Goal: Task Accomplishment & Management: Manage account settings

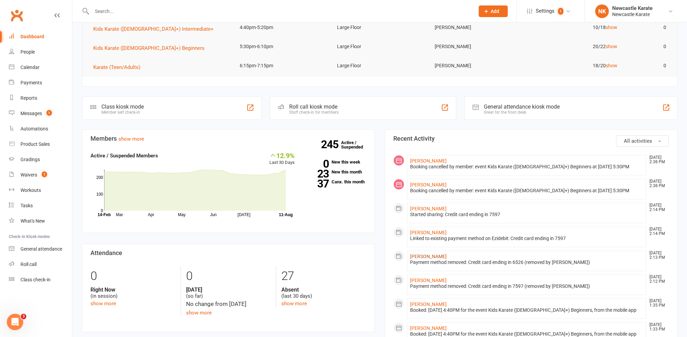
scroll to position [137, 0]
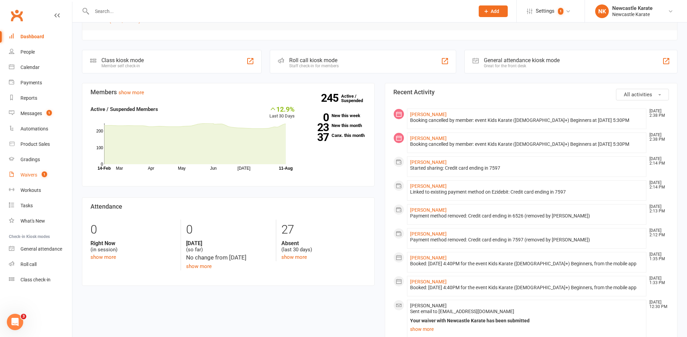
click at [33, 175] on div "Waivers" at bounding box center [28, 174] width 17 height 5
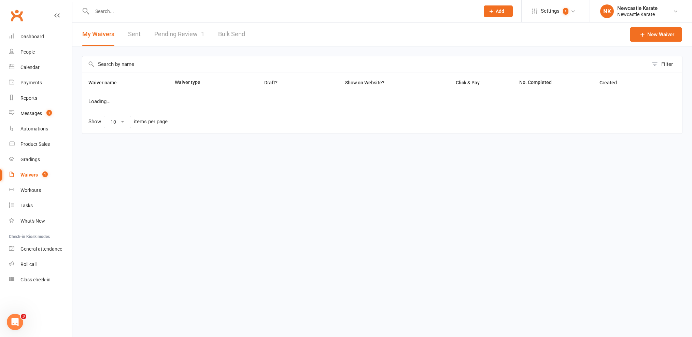
select select "100"
click at [206, 27] on div "My Waivers Sent Pending Review 1 Bulk Send" at bounding box center [163, 35] width 183 height 24
click at [188, 41] on link "Pending Review 1" at bounding box center [179, 35] width 50 height 24
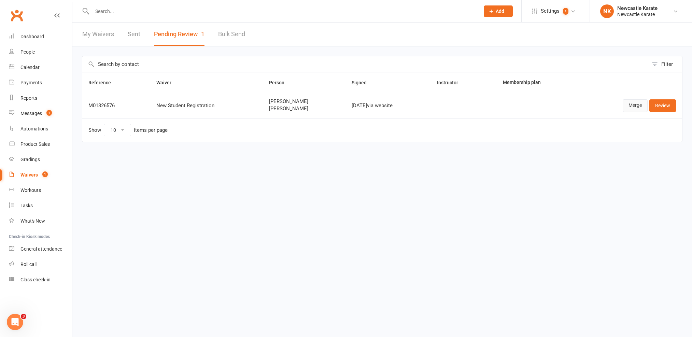
click at [628, 105] on link "Merge" at bounding box center [635, 105] width 25 height 12
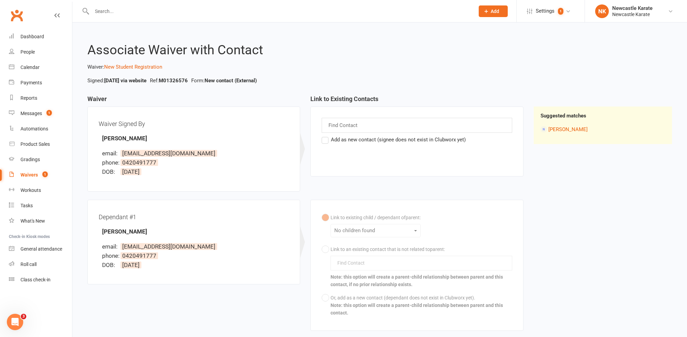
scroll to position [9, 0]
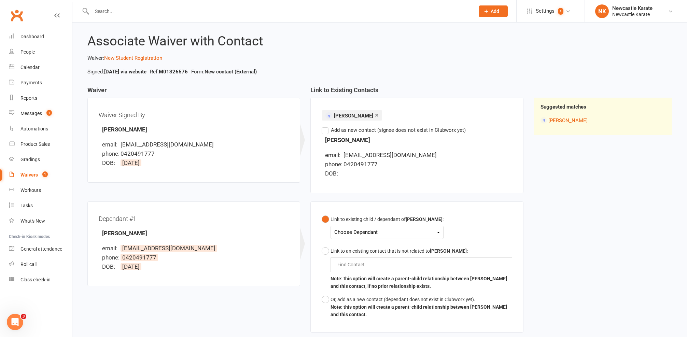
click at [355, 228] on div "Choose Dependant" at bounding box center [387, 232] width 106 height 9
click at [351, 248] on link "Jay Dipak Vekaria" at bounding box center [390, 248] width 110 height 15
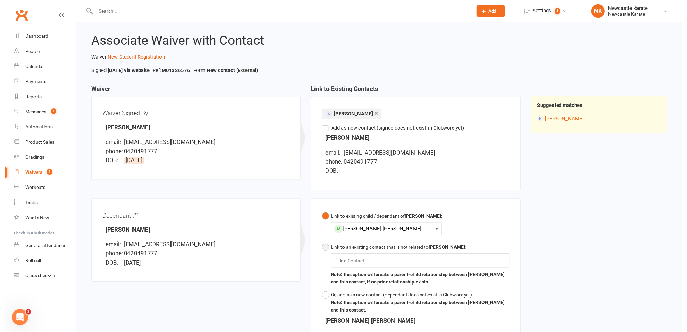
scroll to position [133, 0]
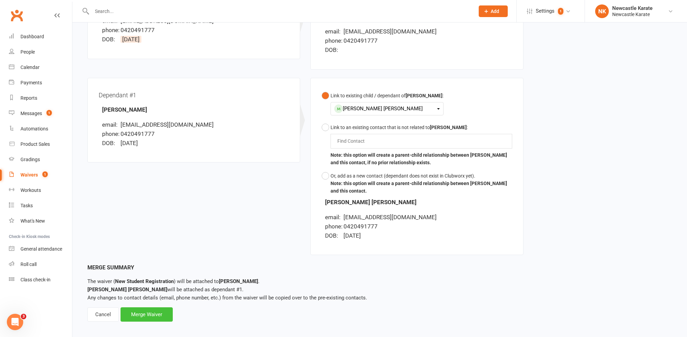
click at [139, 312] on div "Merge Waiver" at bounding box center [147, 314] width 52 height 14
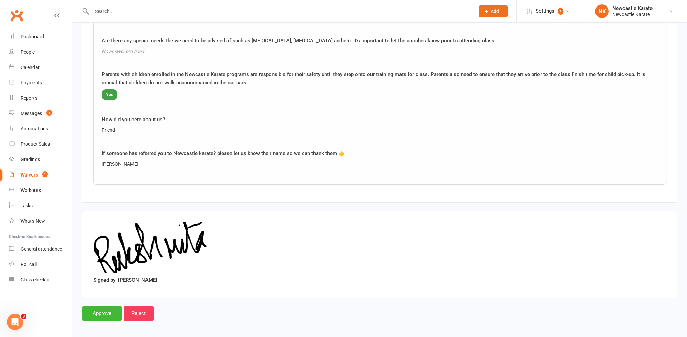
scroll to position [885, 0]
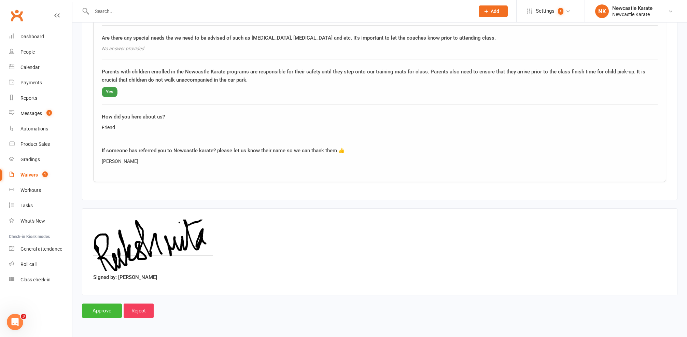
click at [99, 306] on input "Approve" at bounding box center [102, 311] width 40 height 14
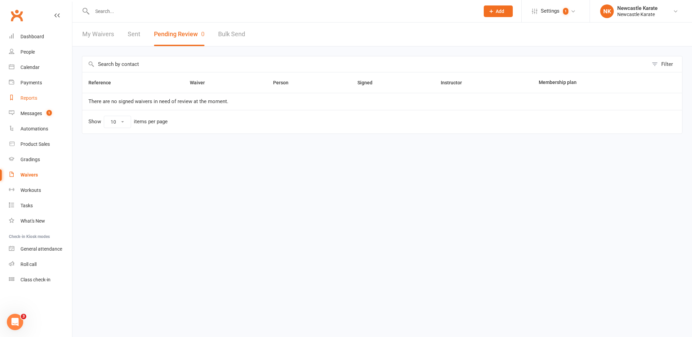
click at [32, 99] on div "Reports" at bounding box center [28, 97] width 17 height 5
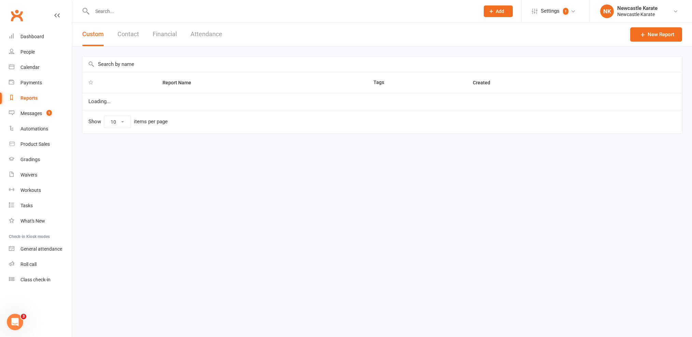
select select "25"
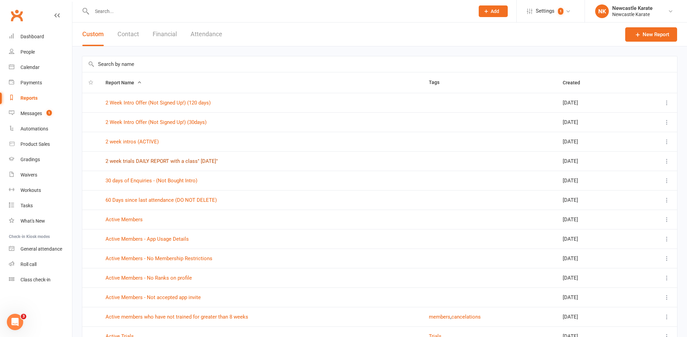
click at [155, 162] on link "2 week trials DAILY REPORT with a class" Today"" at bounding box center [162, 161] width 112 height 6
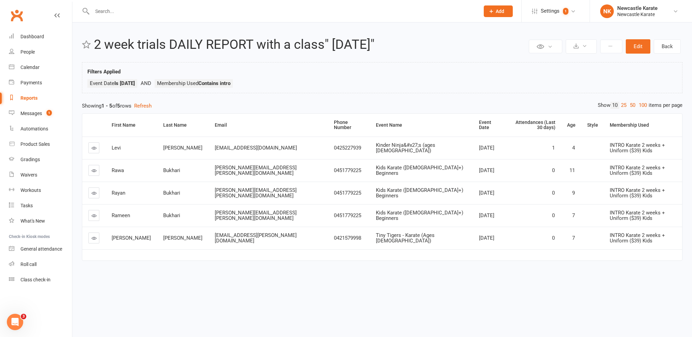
drag, startPoint x: 143, startPoint y: 3, endPoint x: 142, endPoint y: 11, distance: 7.6
click at [143, 5] on div at bounding box center [278, 11] width 393 height 22
click at [142, 11] on input "text" at bounding box center [282, 11] width 385 height 10
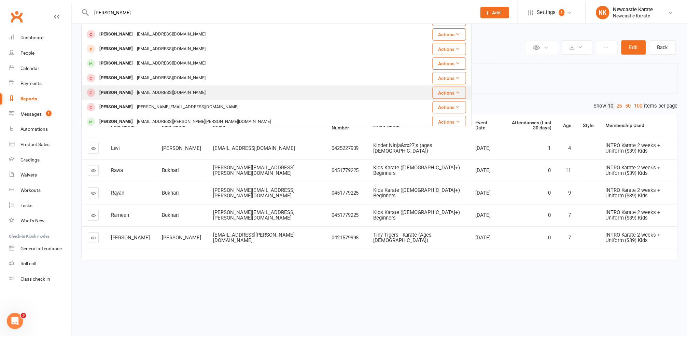
scroll to position [53, 0]
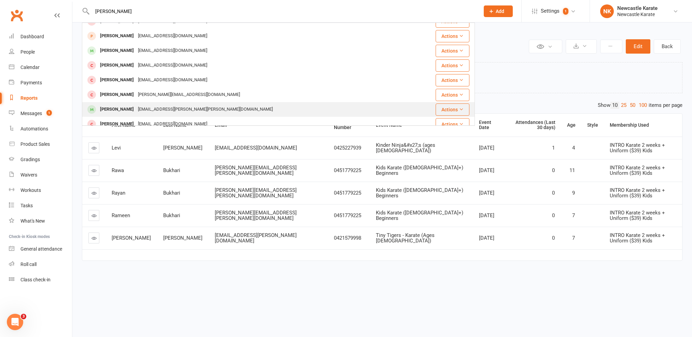
type input "Henry"
click at [151, 108] on div "ash.andrew.nicholson@gmail.com" at bounding box center [205, 110] width 139 height 10
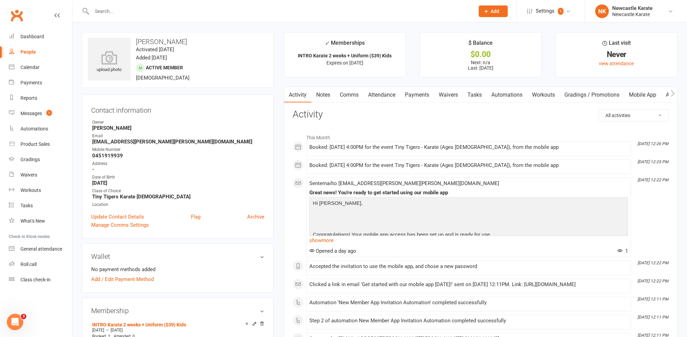
click at [316, 89] on link "Notes" at bounding box center [323, 95] width 24 height 16
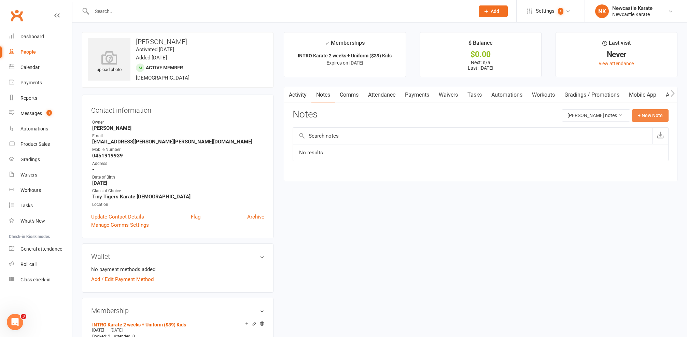
click at [647, 112] on button "+ New Note" at bounding box center [650, 115] width 37 height 12
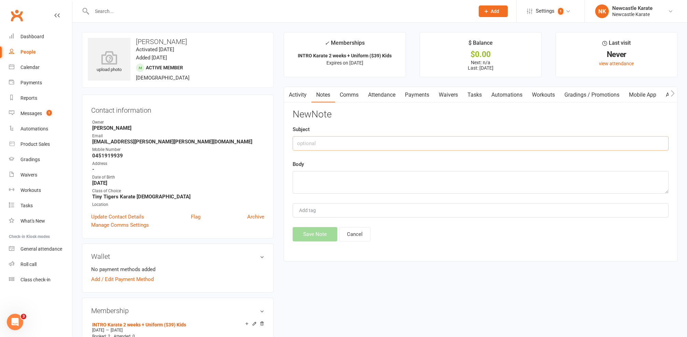
click at [455, 143] on input "text" at bounding box center [481, 143] width 376 height 14
type input "TAKEN GI"
type textarea "."
click at [323, 234] on button "Save Note" at bounding box center [315, 234] width 45 height 14
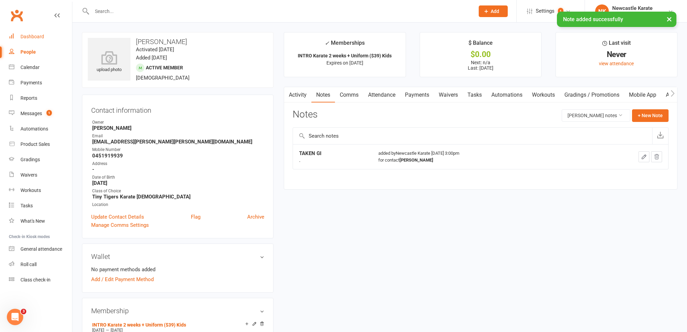
click at [22, 40] on link "Dashboard" at bounding box center [40, 36] width 63 height 15
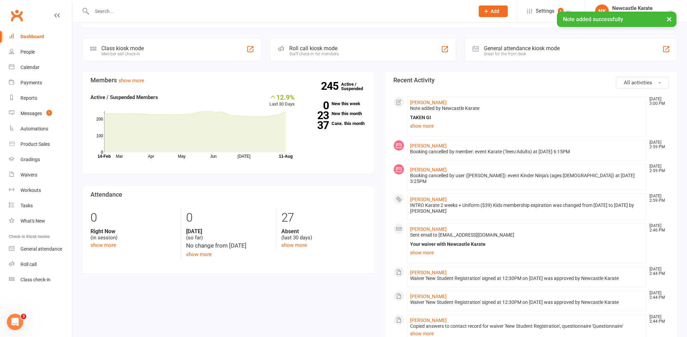
scroll to position [221, 0]
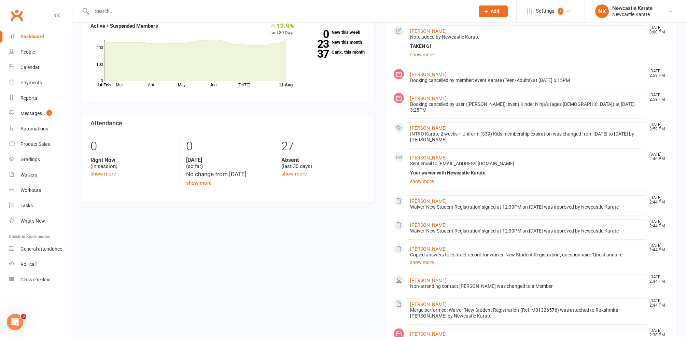
click at [39, 69] on div "Calendar" at bounding box center [29, 67] width 19 height 5
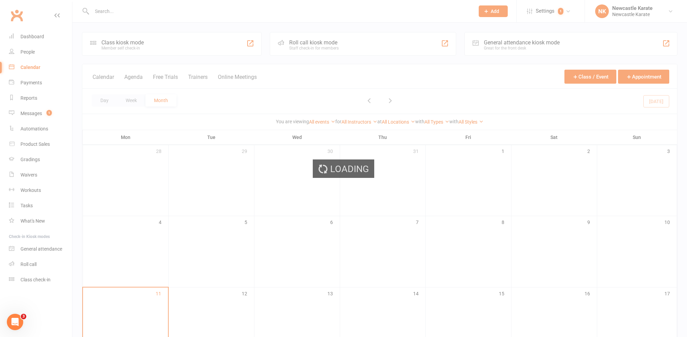
click at [28, 109] on div "Loading" at bounding box center [343, 168] width 687 height 337
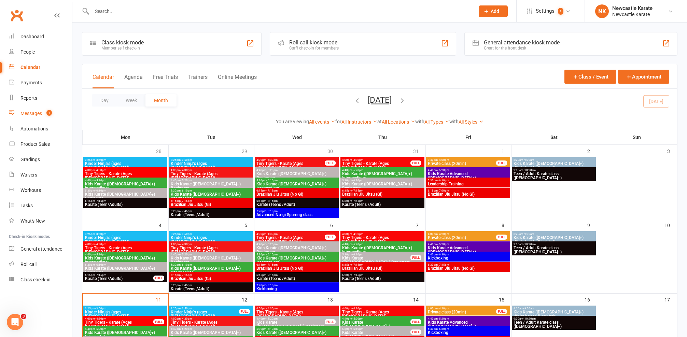
click at [15, 110] on link "Messages 1" at bounding box center [40, 113] width 63 height 15
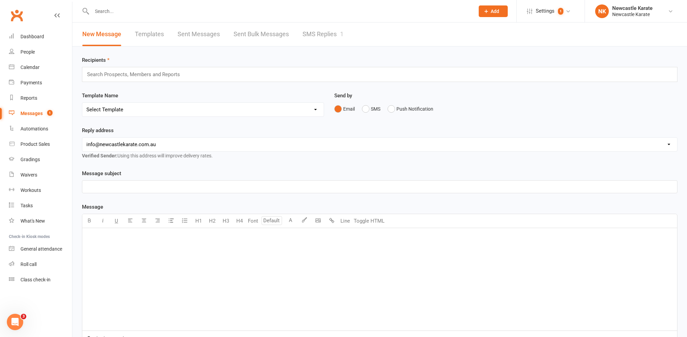
click at [334, 34] on link "SMS Replies 1" at bounding box center [323, 35] width 41 height 24
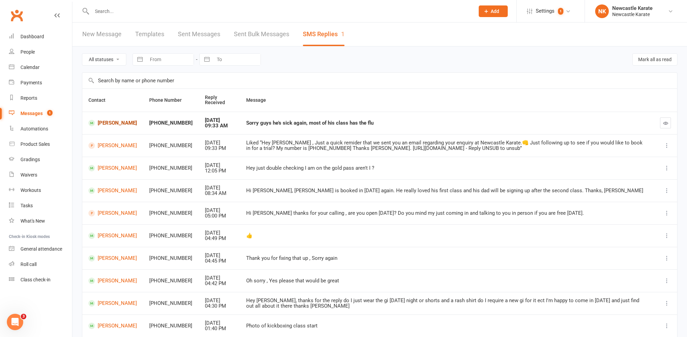
click at [115, 120] on link "[PERSON_NAME]" at bounding box center [112, 123] width 48 height 6
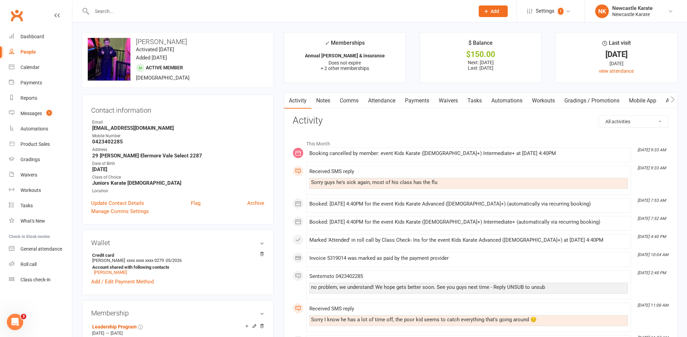
click at [362, 100] on link "Comms" at bounding box center [349, 101] width 28 height 16
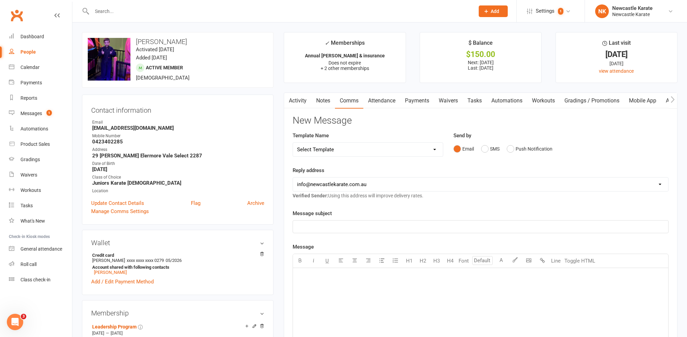
click at [495, 141] on div "Send by Email SMS Push Notification" at bounding box center [561, 143] width 215 height 24
click at [490, 147] on button "SMS" at bounding box center [490, 148] width 18 height 13
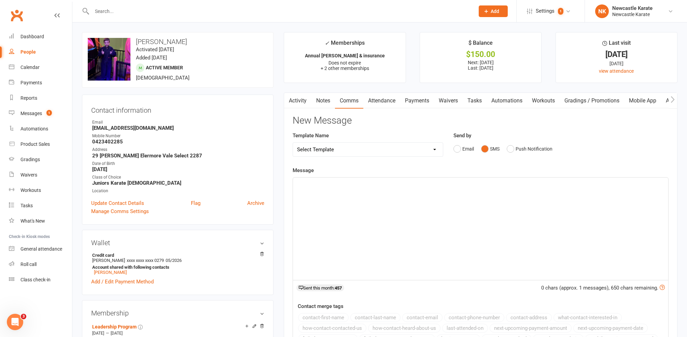
click at [383, 217] on div "﻿" at bounding box center [480, 229] width 375 height 102
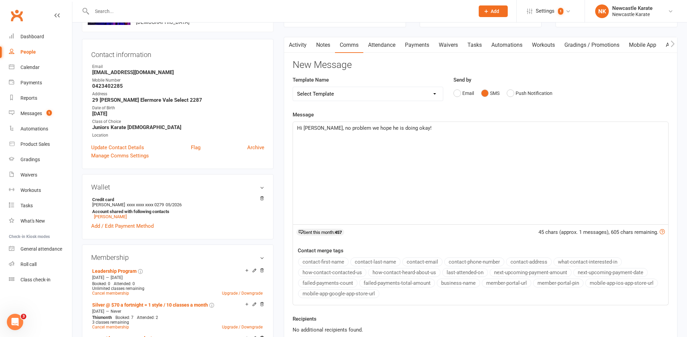
scroll to position [189, 0]
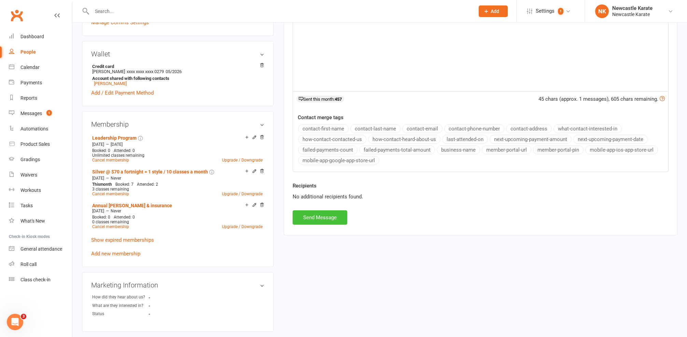
click at [345, 223] on button "Send Message" at bounding box center [320, 217] width 55 height 14
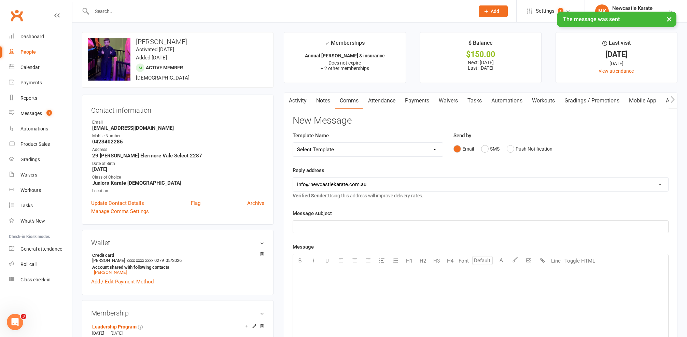
click at [293, 98] on link "Activity" at bounding box center [297, 101] width 27 height 16
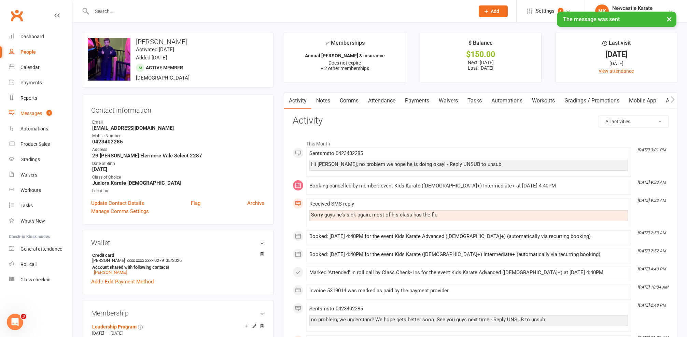
click at [22, 114] on div "Messages" at bounding box center [31, 113] width 22 height 5
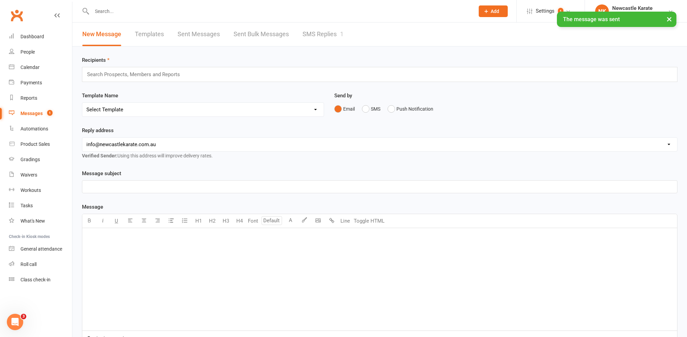
click at [320, 12] on div "× The message was sent" at bounding box center [339, 12] width 678 height 0
click at [327, 32] on link "SMS Replies 1" at bounding box center [323, 35] width 41 height 24
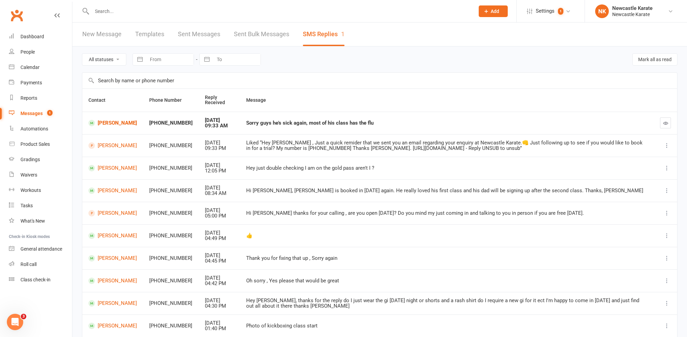
click at [663, 123] on icon "button" at bounding box center [665, 123] width 5 height 5
click at [107, 144] on link "Peggy Peng" at bounding box center [112, 145] width 48 height 6
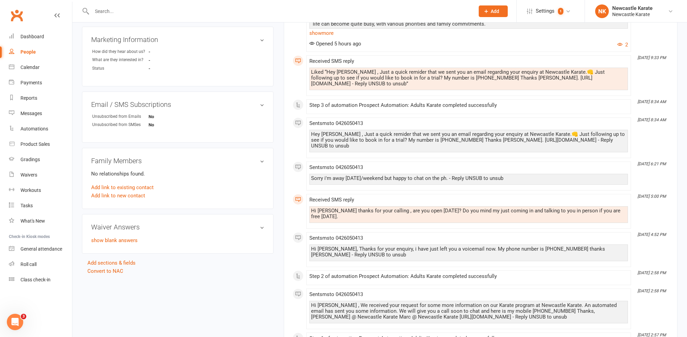
scroll to position [144, 0]
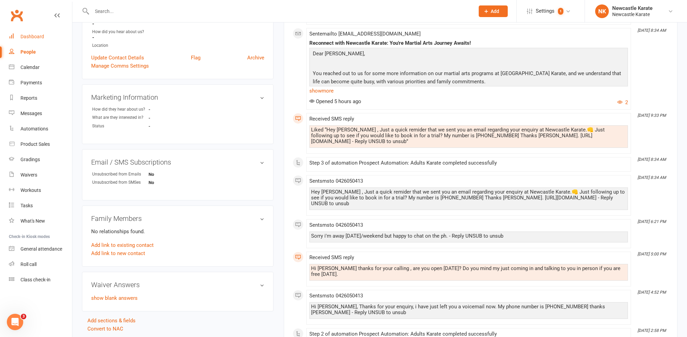
click at [42, 38] on div "Dashboard" at bounding box center [32, 36] width 24 height 5
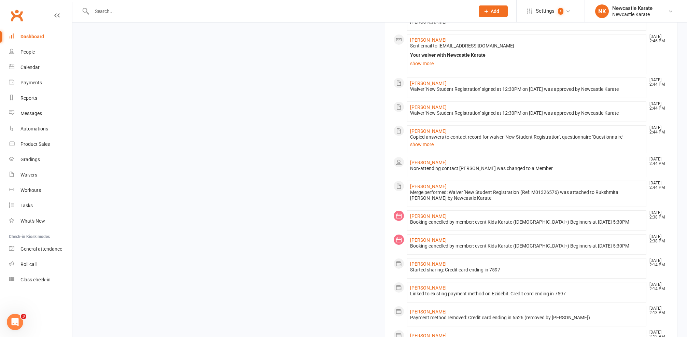
scroll to position [290, 0]
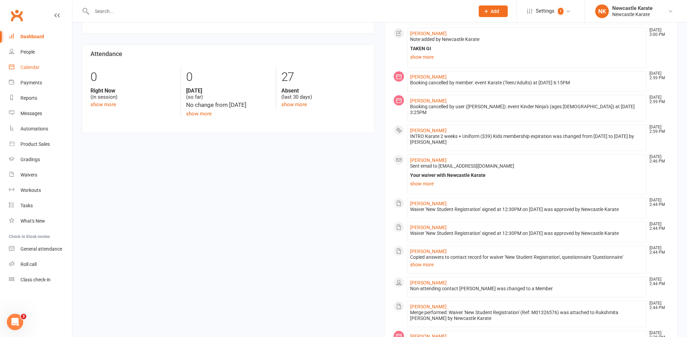
click at [29, 67] on div "Calendar" at bounding box center [29, 67] width 19 height 5
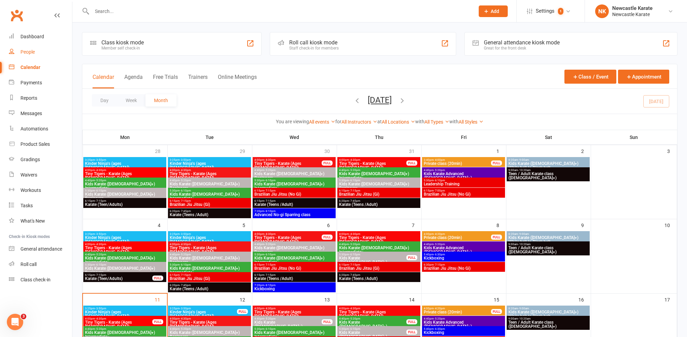
drag, startPoint x: 24, startPoint y: 34, endPoint x: 39, endPoint y: 46, distance: 19.3
click at [24, 34] on div "Dashboard" at bounding box center [32, 36] width 24 height 5
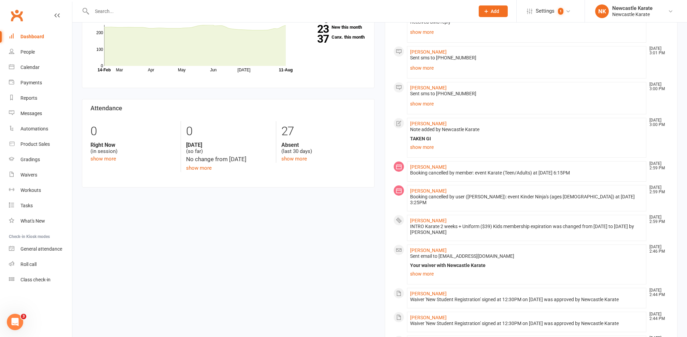
scroll to position [177, 0]
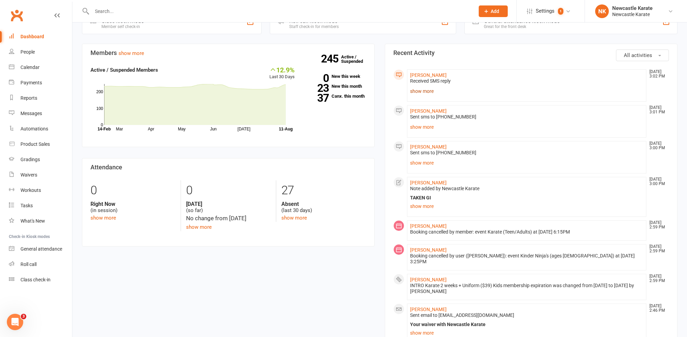
click at [429, 93] on link "show more" at bounding box center [526, 91] width 233 height 10
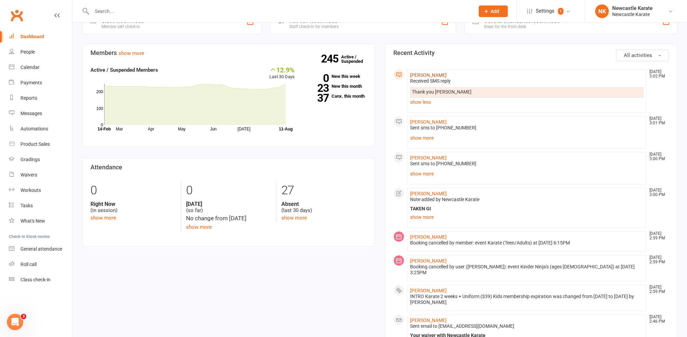
click at [418, 75] on link "[PERSON_NAME]" at bounding box center [428, 74] width 37 height 5
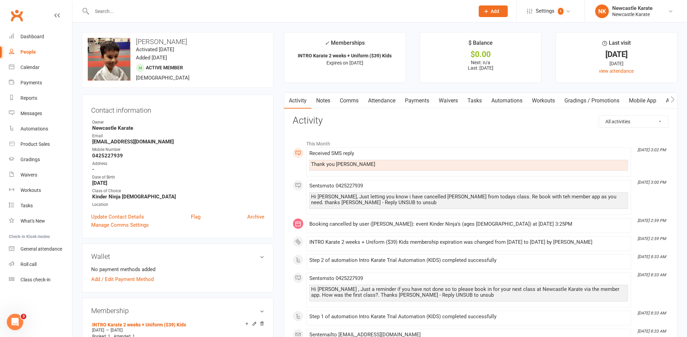
scroll to position [45, 0]
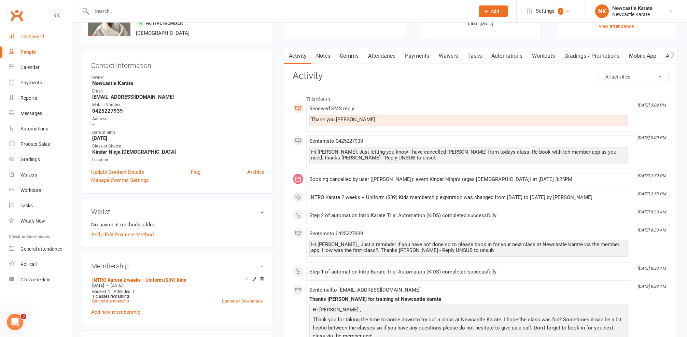
click at [38, 35] on div "Dashboard" at bounding box center [32, 36] width 24 height 5
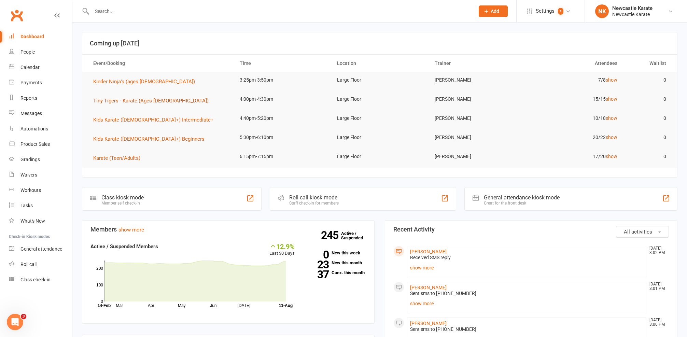
click at [120, 100] on span "Tiny Tigers - Karate (Ages [DEMOGRAPHIC_DATA])" at bounding box center [150, 101] width 115 height 6
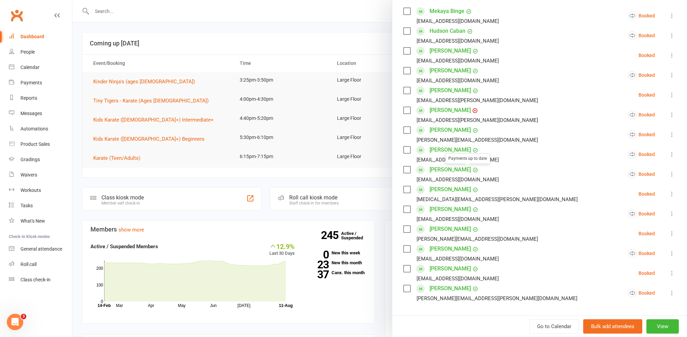
scroll to position [132, 0]
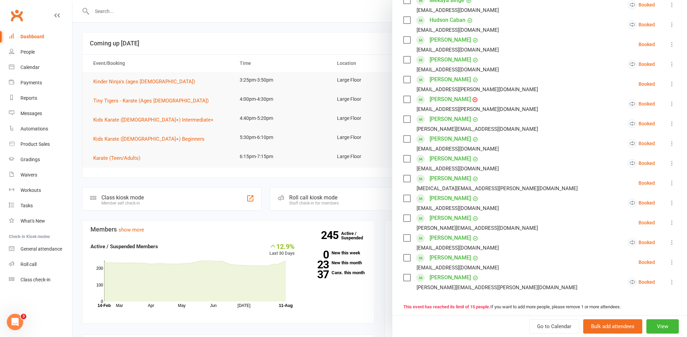
click at [439, 102] on link "Hunter Forster" at bounding box center [450, 99] width 41 height 11
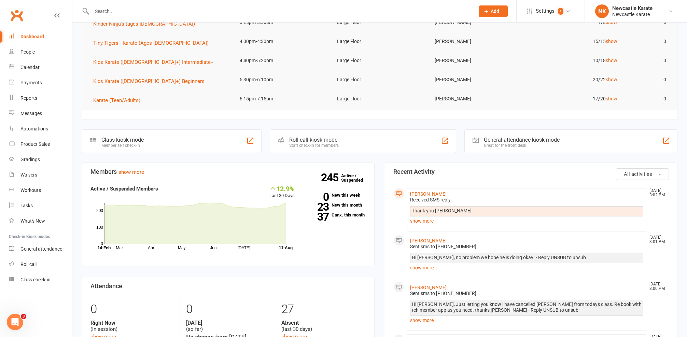
scroll to position [120, 0]
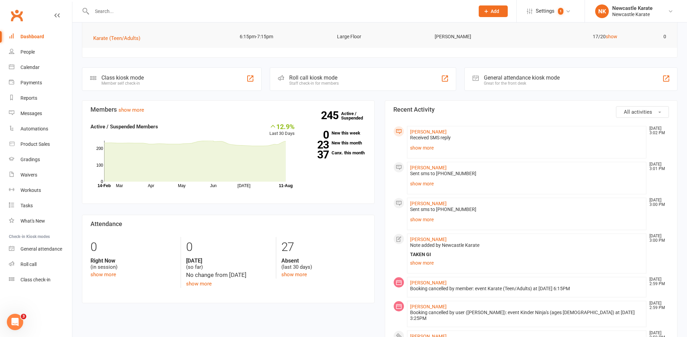
click at [206, 12] on input "text" at bounding box center [280, 11] width 380 height 10
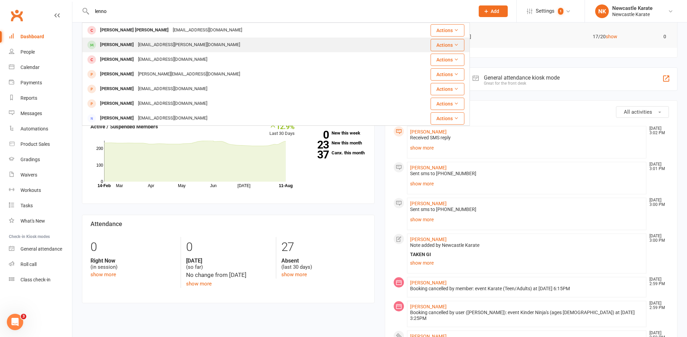
type input "lenno"
click at [175, 44] on div "al.currie@outlook.com.au" at bounding box center [189, 45] width 106 height 10
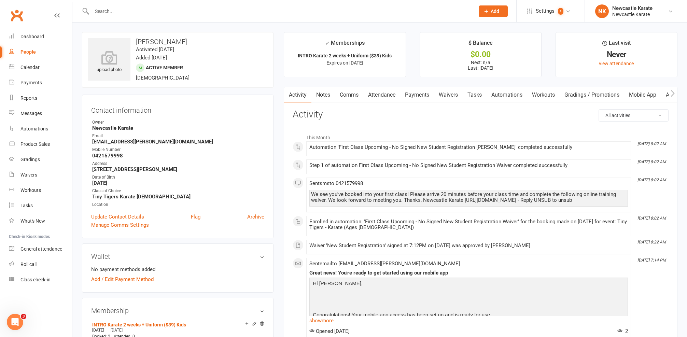
click at [27, 25] on div "Clubworx" at bounding box center [36, 19] width 72 height 25
click at [29, 30] on link "Dashboard" at bounding box center [40, 36] width 63 height 15
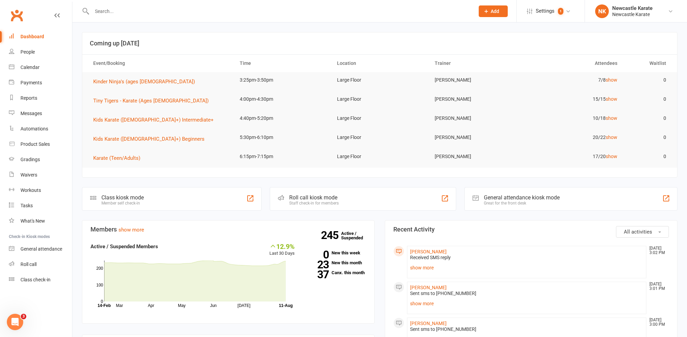
click at [43, 74] on link "Calendar" at bounding box center [40, 67] width 63 height 15
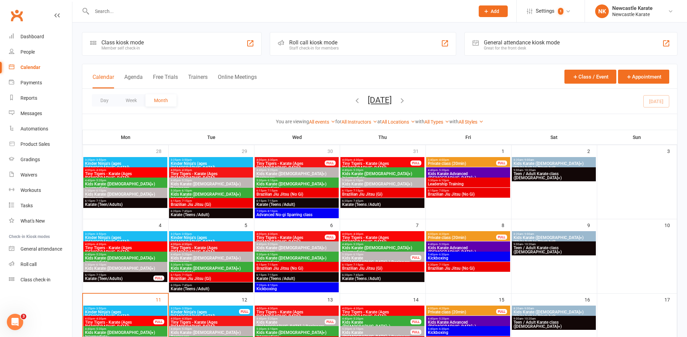
scroll to position [124, 0]
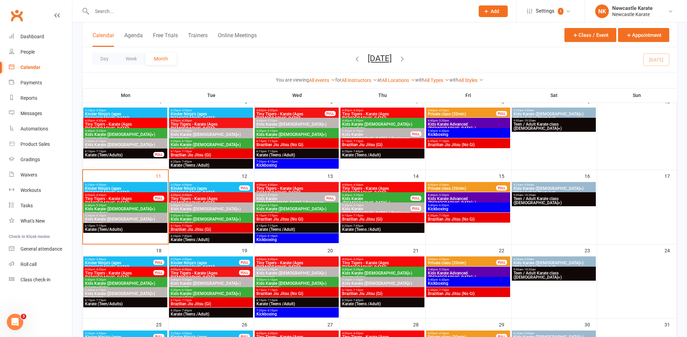
click at [131, 214] on span "5:30pm - 6:10pm" at bounding box center [125, 215] width 81 height 3
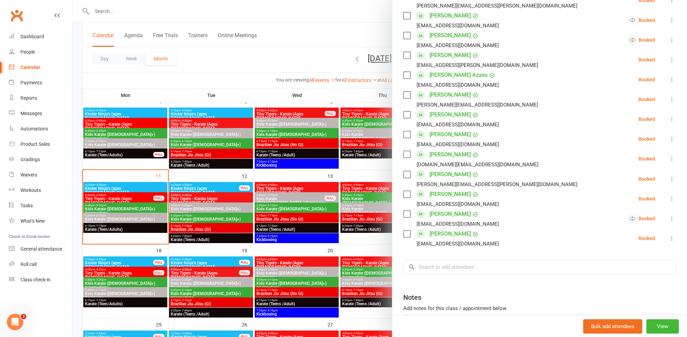
scroll to position [225, 0]
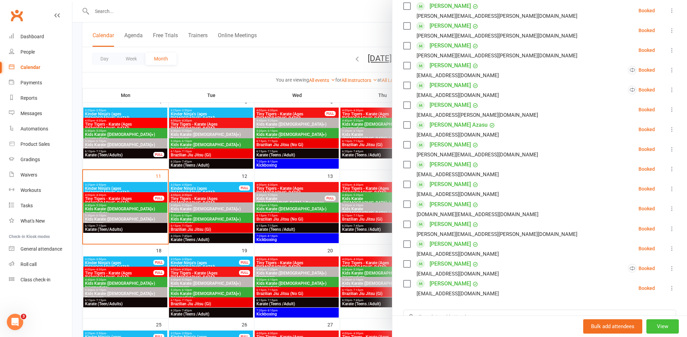
click at [647, 327] on button "View" at bounding box center [663, 326] width 32 height 14
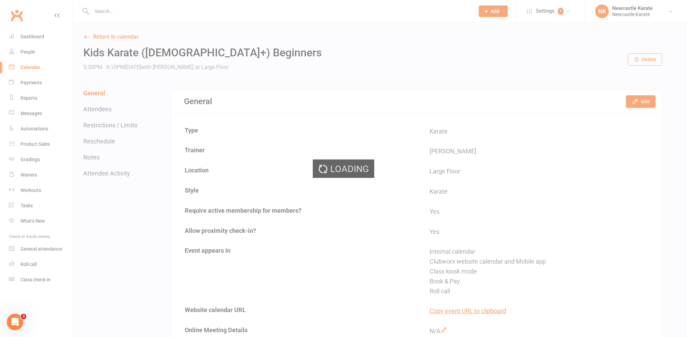
scroll to position [138, 0]
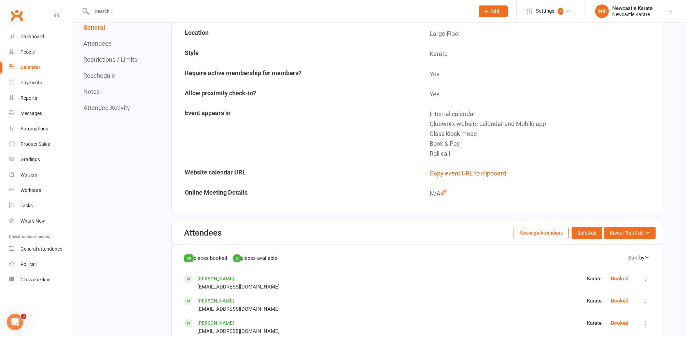
click at [115, 110] on button "Attendee Activity" at bounding box center [106, 107] width 47 height 7
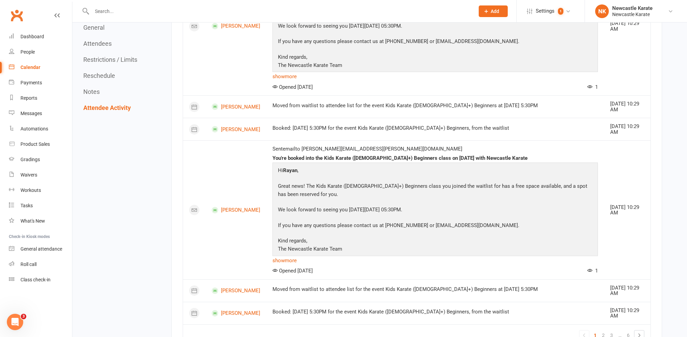
scroll to position [1659, 0]
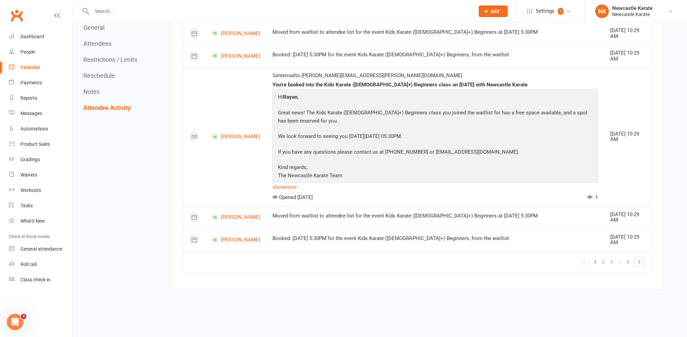
click at [614, 257] on ul "1 2 3 … 6" at bounding box center [611, 262] width 65 height 11
click at [613, 257] on link "3" at bounding box center [612, 262] width 8 height 10
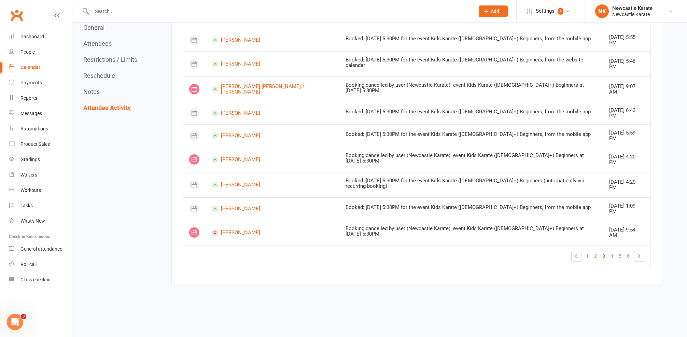
scroll to position [1420, 0]
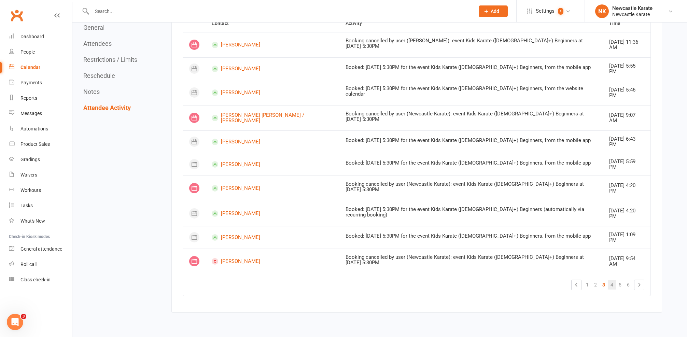
click at [616, 280] on link "4" at bounding box center [612, 285] width 8 height 10
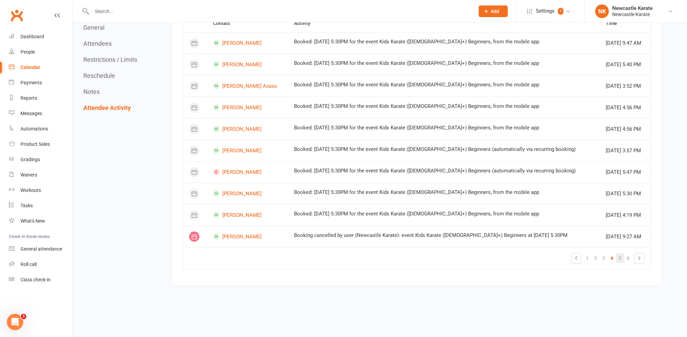
click at [619, 253] on link "5" at bounding box center [620, 258] width 8 height 10
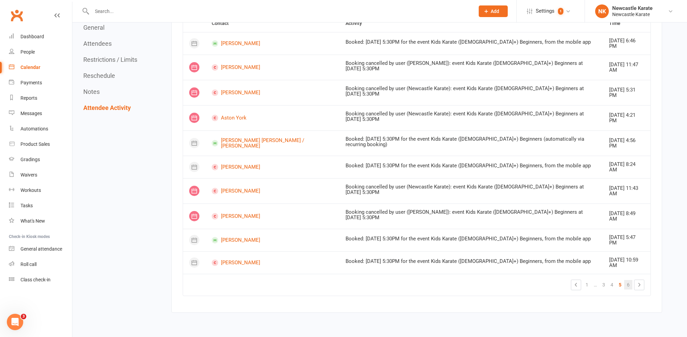
click at [625, 280] on link "6" at bounding box center [628, 285] width 8 height 10
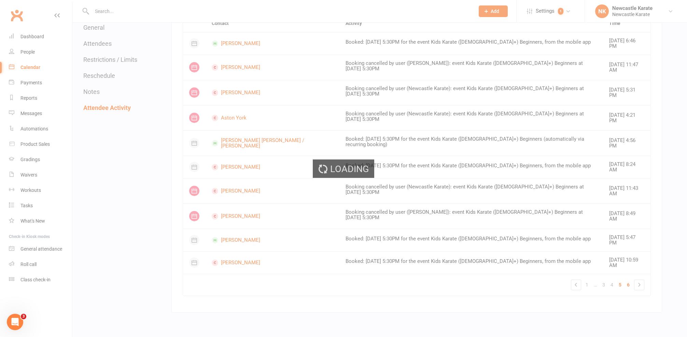
scroll to position [1356, 0]
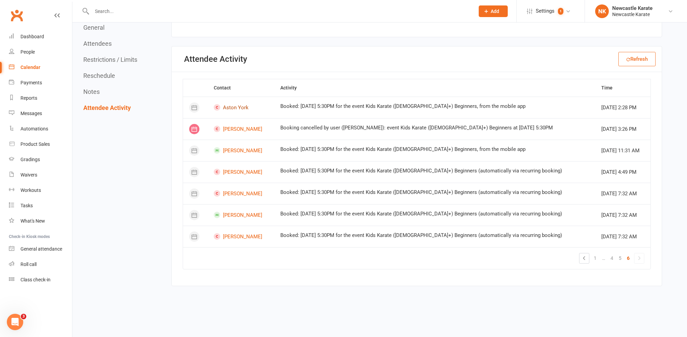
click at [240, 104] on link "Aston York" at bounding box center [241, 107] width 54 height 6
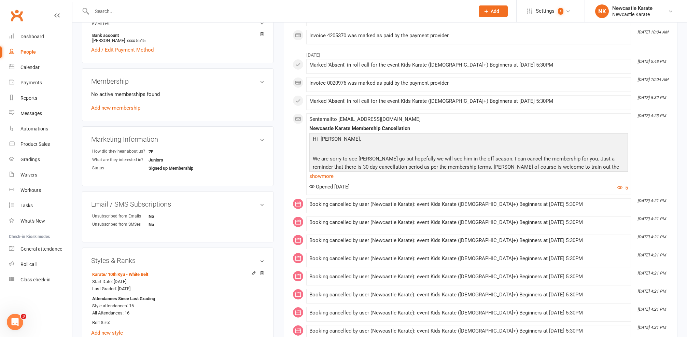
scroll to position [6, 0]
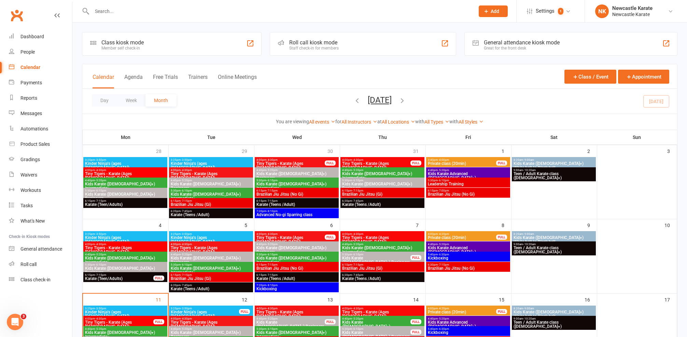
scroll to position [99, 0]
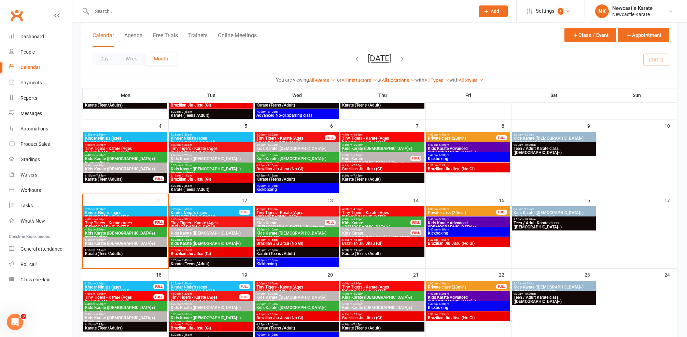
click at [218, 252] on span "Brazilian Jiu Jitsu (Gi)" at bounding box center [210, 254] width 81 height 4
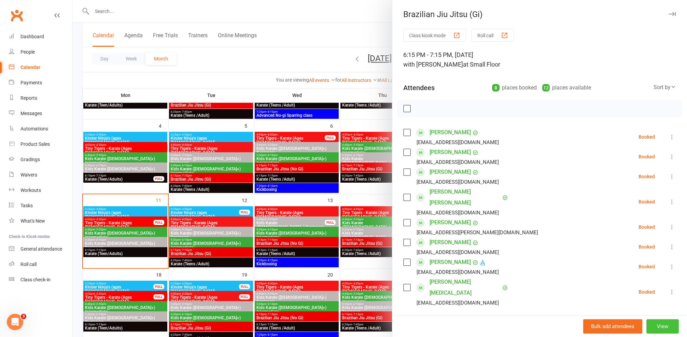
click at [654, 326] on button "View" at bounding box center [663, 326] width 32 height 14
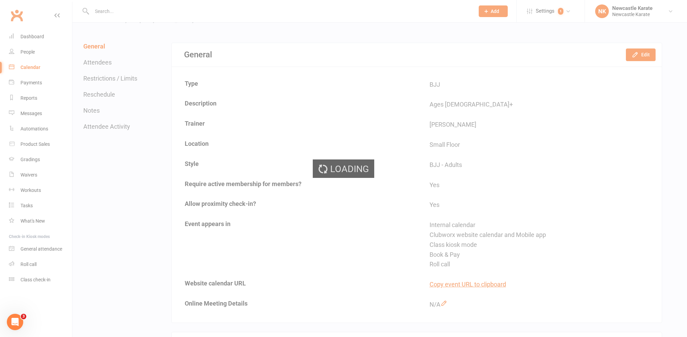
scroll to position [178, 0]
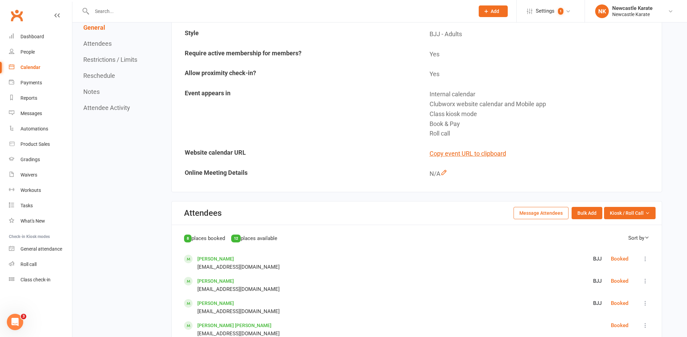
click at [129, 106] on button "Attendee Activity" at bounding box center [106, 107] width 47 height 7
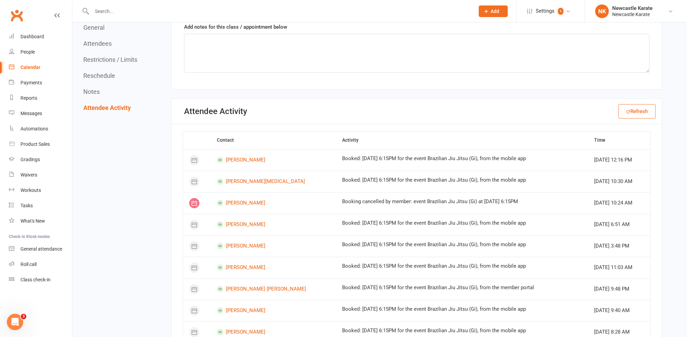
scroll to position [1112, 0]
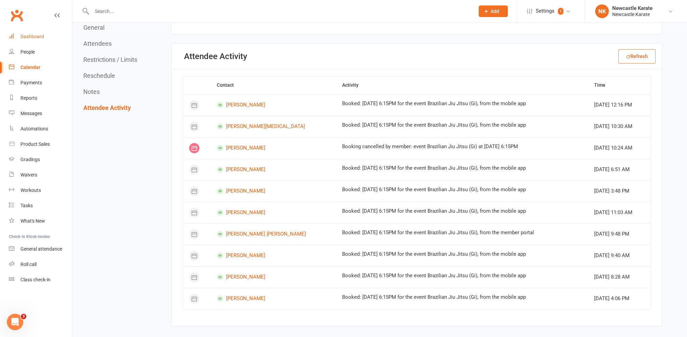
click at [41, 38] on div "Dashboard" at bounding box center [32, 36] width 24 height 5
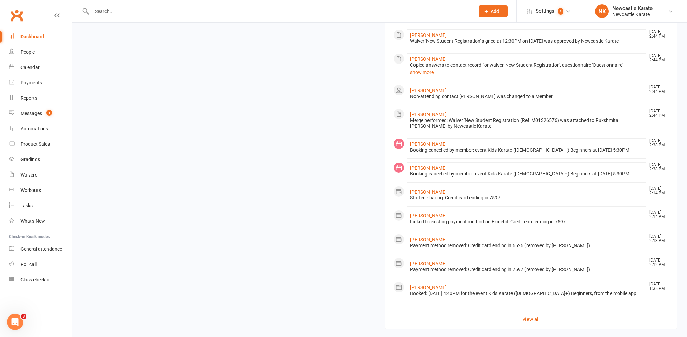
scroll to position [530, 0]
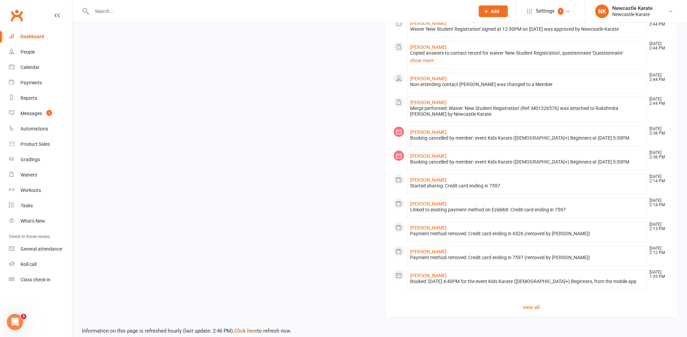
click at [246, 328] on link "Click here" at bounding box center [245, 331] width 23 height 6
